Goal: Task Accomplishment & Management: Manage account settings

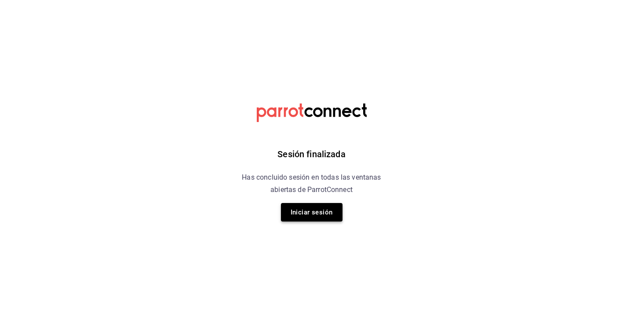
click at [308, 213] on button "Iniciar sesión" at bounding box center [312, 212] width 62 height 18
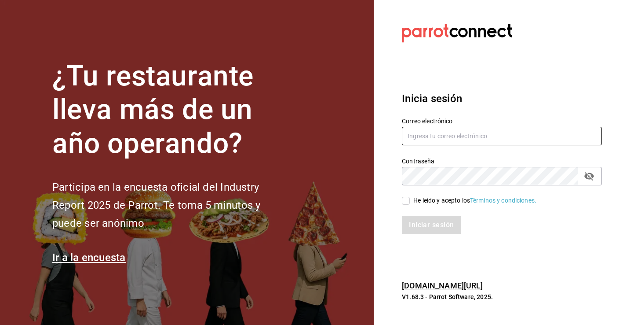
type input "[PERSON_NAME][EMAIL_ADDRESS][PERSON_NAME][DOMAIN_NAME]"
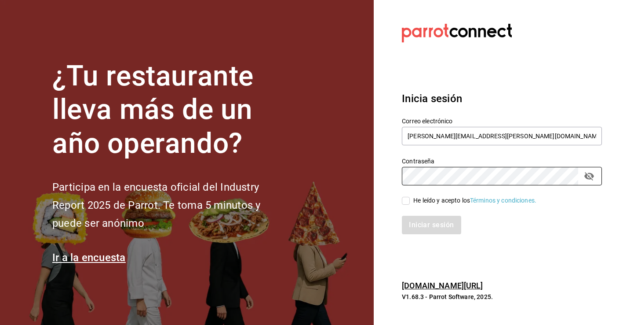
click at [404, 205] on label "He leído y acepto los Términos y condiciones." at bounding box center [469, 200] width 135 height 9
click at [404, 205] on input "He leído y acepto los Términos y condiciones." at bounding box center [406, 201] width 8 height 8
checkbox input "true"
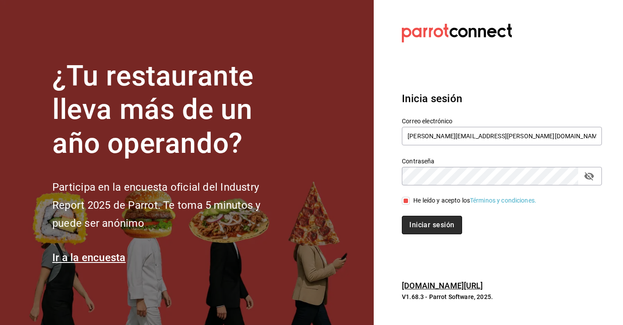
click at [426, 233] on button "Iniciar sesión" at bounding box center [432, 225] width 60 height 18
